Goal: Task Accomplishment & Management: Complete application form

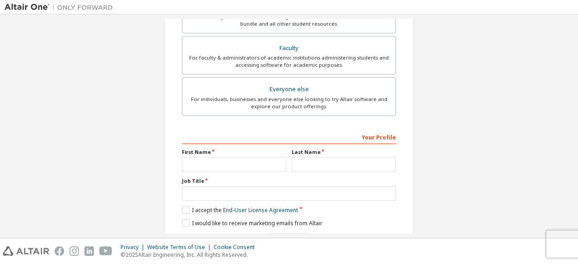
scroll to position [261, 0]
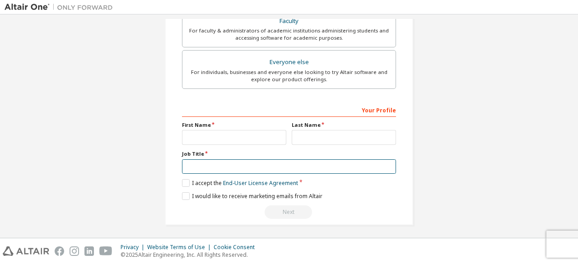
click at [214, 165] on input "text" at bounding box center [289, 167] width 214 height 15
